Goal: Find specific page/section: Find specific page/section

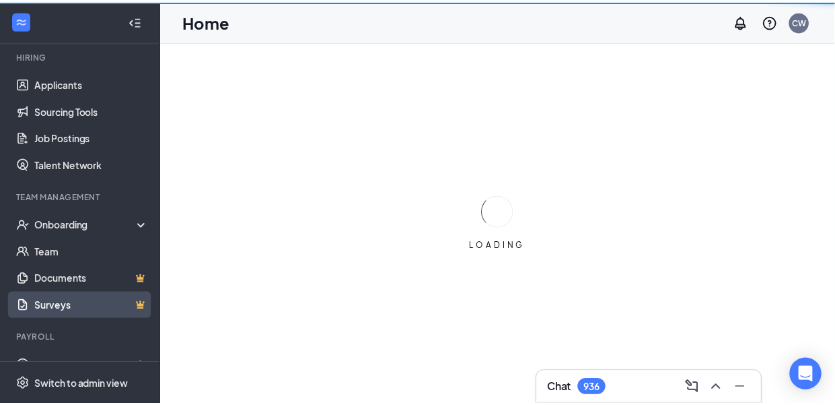
scroll to position [135, 0]
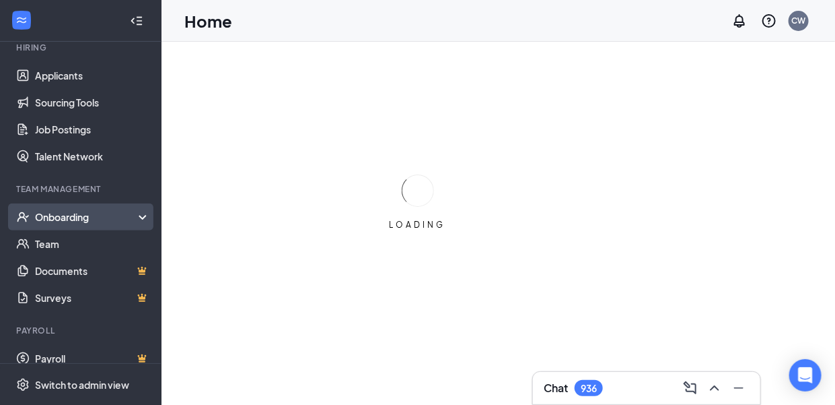
click at [85, 216] on div "Onboarding" at bounding box center [87, 216] width 104 height 13
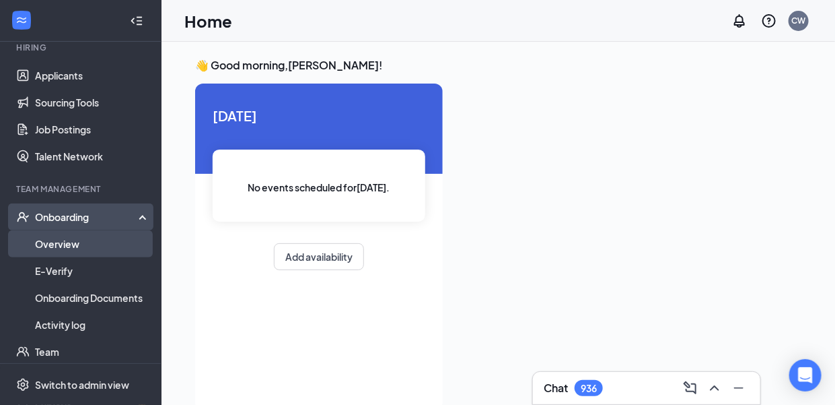
click at [74, 242] on link "Overview" at bounding box center [92, 243] width 115 height 27
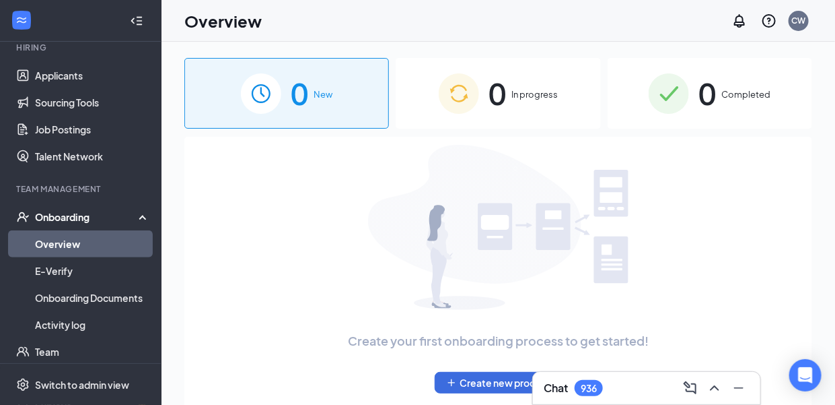
click at [701, 107] on span "0" at bounding box center [707, 93] width 17 height 46
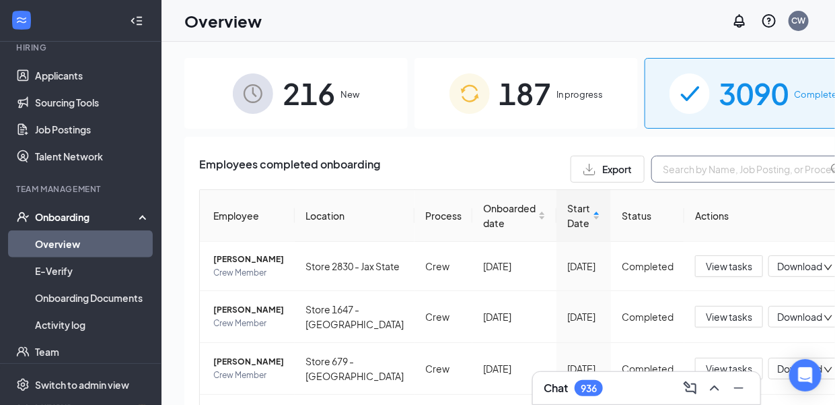
click at [652, 160] on input "text" at bounding box center [753, 168] width 202 height 27
type input "[PERSON_NAME]"
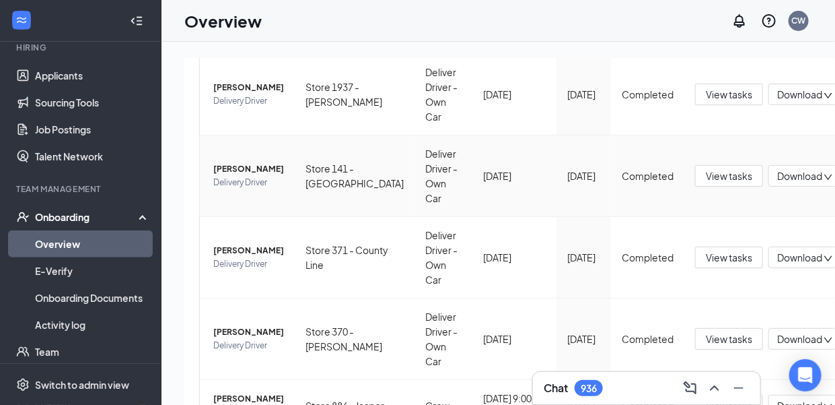
scroll to position [340, 0]
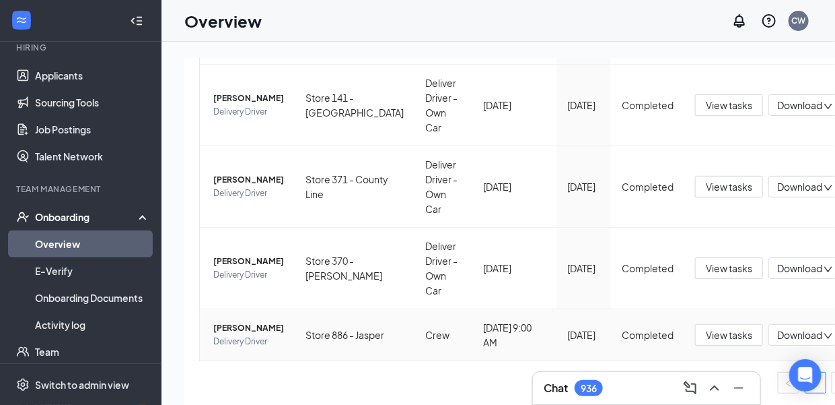
click at [222, 326] on span "[PERSON_NAME]" at bounding box center [248, 327] width 71 height 13
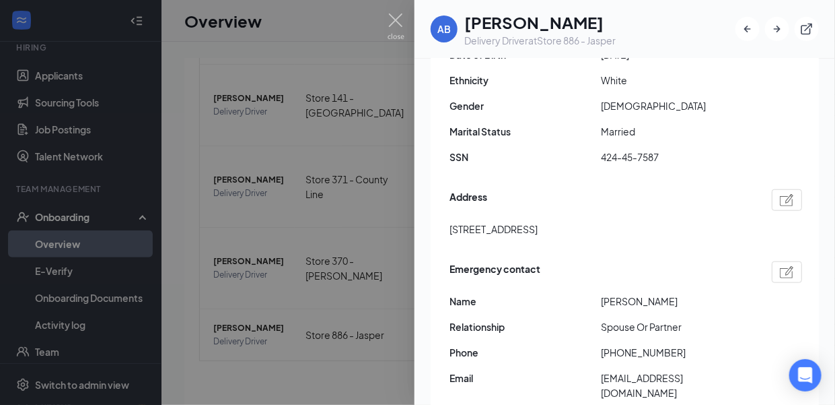
scroll to position [269, 0]
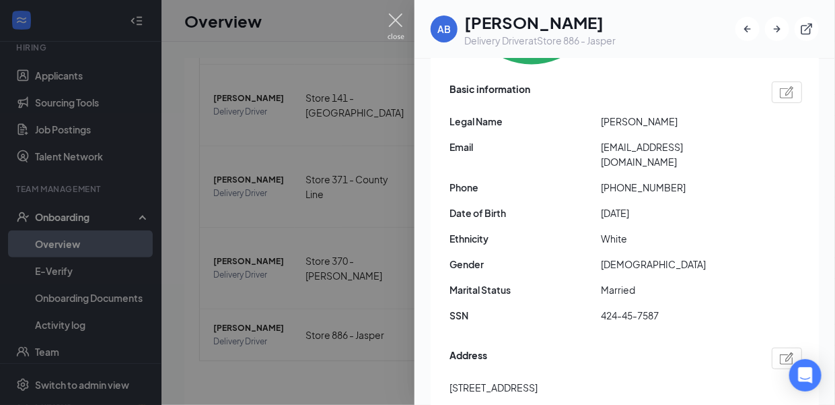
click at [396, 13] on img at bounding box center [396, 26] width 17 height 26
